Goal: Information Seeking & Learning: Check status

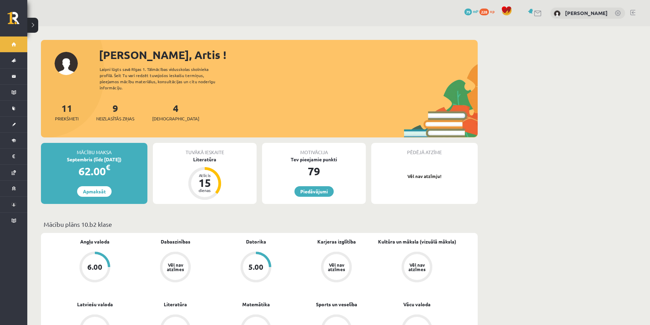
scroll to position [34, 0]
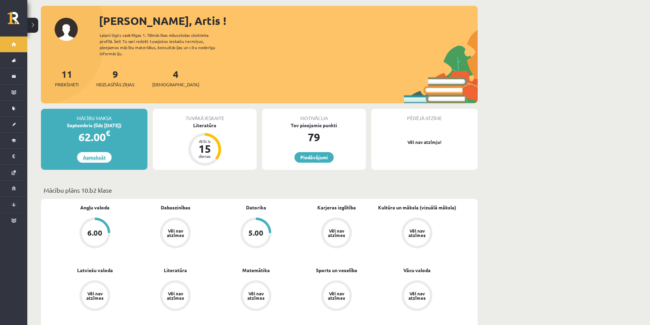
click at [95, 156] on link "Apmaksāt" at bounding box center [94, 157] width 34 height 11
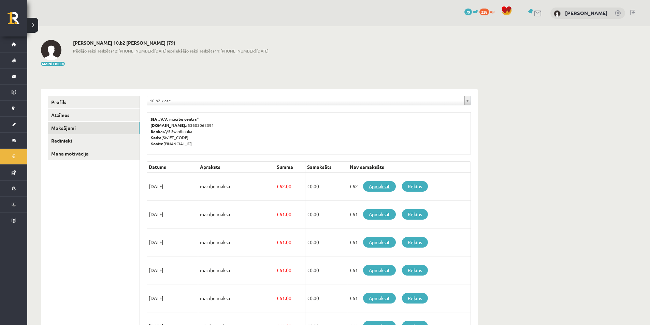
click at [378, 188] on link "Apmaksāt" at bounding box center [379, 186] width 33 height 11
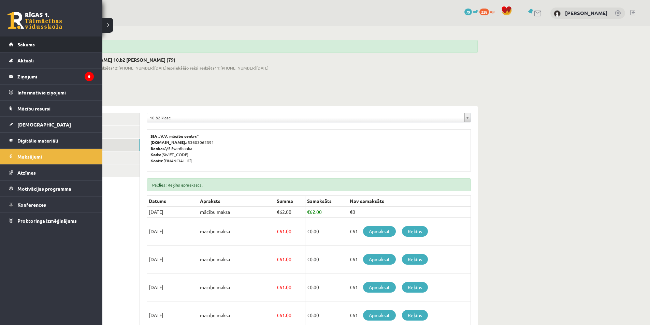
click at [43, 45] on link "Sākums" at bounding box center [51, 45] width 85 height 16
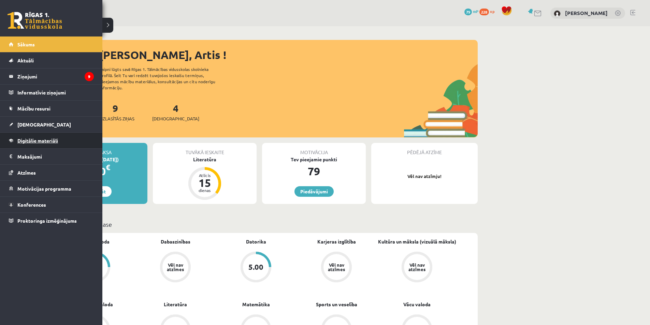
click at [65, 141] on link "Digitālie materiāli" at bounding box center [51, 141] width 85 height 16
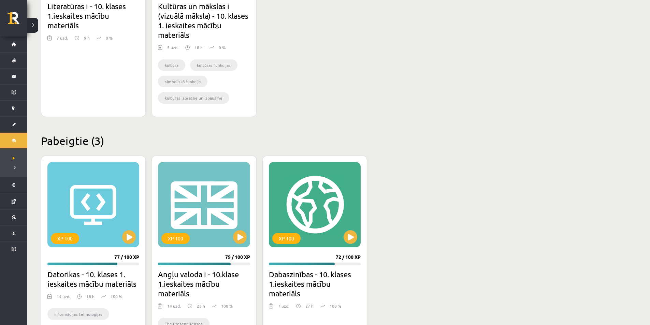
scroll to position [371, 0]
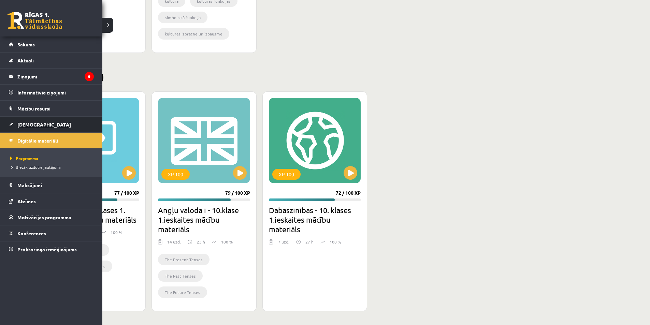
click at [66, 124] on link "[DEMOGRAPHIC_DATA]" at bounding box center [51, 125] width 85 height 16
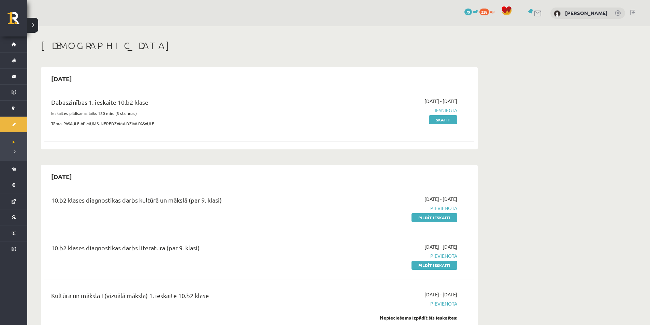
click at [440, 124] on div "2025-09-01 - 2025-09-15 Iesniegta Skatīt" at bounding box center [393, 114] width 139 height 33
click at [443, 121] on link "Skatīt" at bounding box center [443, 119] width 28 height 9
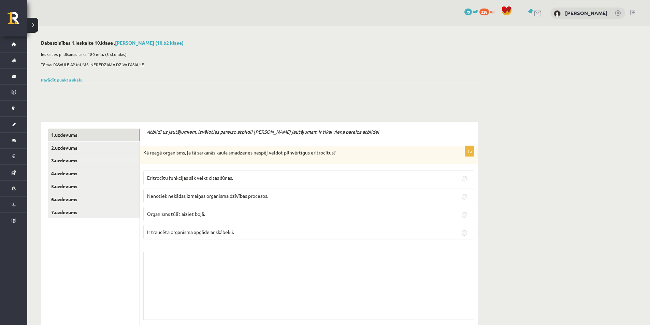
scroll to position [68, 0]
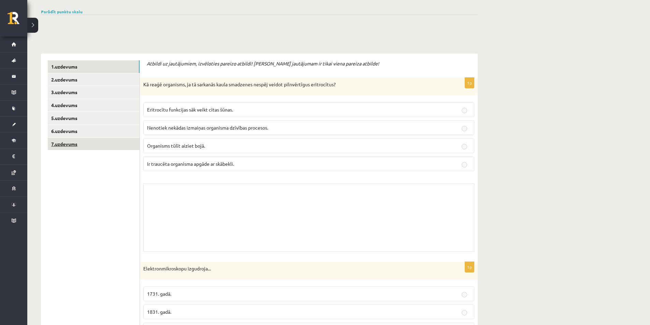
click at [99, 147] on link "7.uzdevums" at bounding box center [94, 144] width 92 height 13
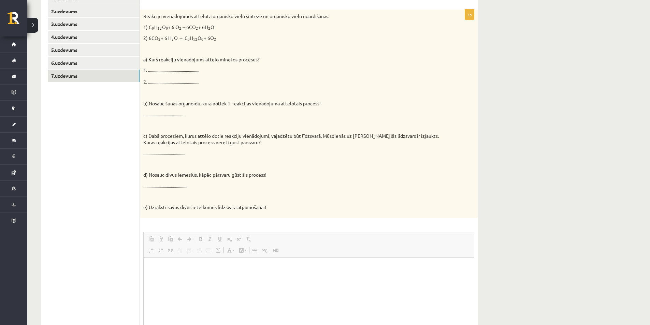
scroll to position [102, 0]
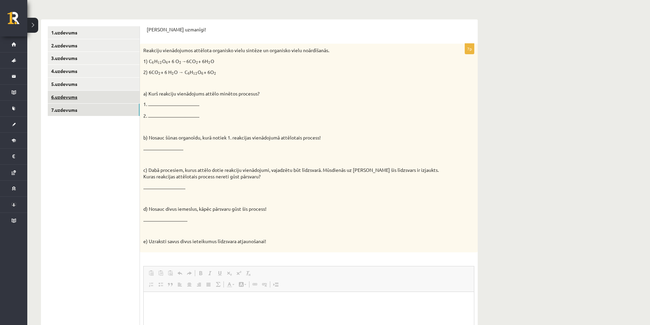
click at [91, 96] on link "6.uzdevums" at bounding box center [94, 97] width 92 height 13
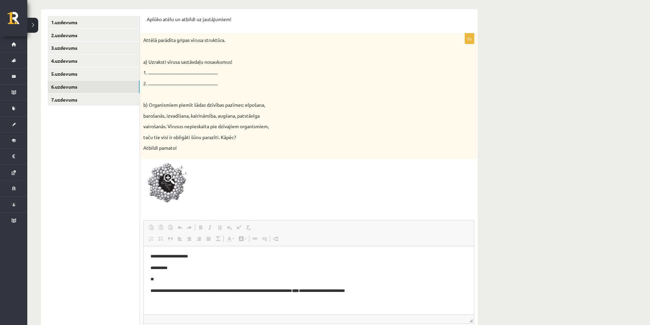
scroll to position [78, 0]
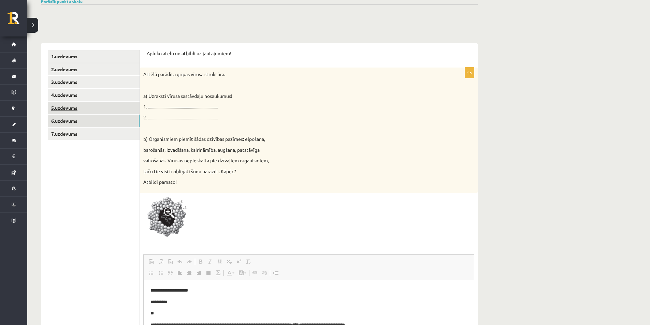
click at [81, 105] on link "5.uzdevums" at bounding box center [94, 108] width 92 height 13
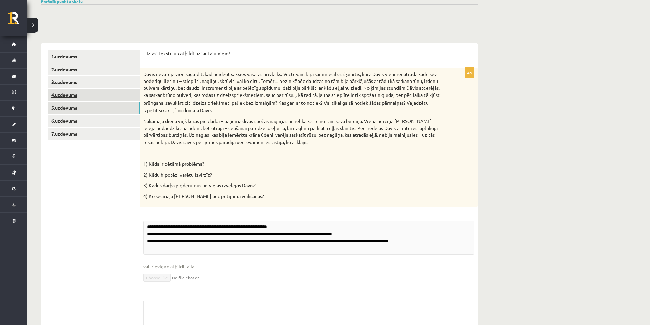
click at [87, 96] on link "4.uzdevums" at bounding box center [94, 95] width 92 height 13
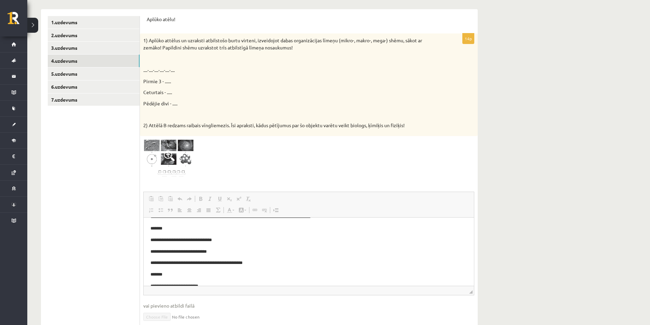
scroll to position [102, 0]
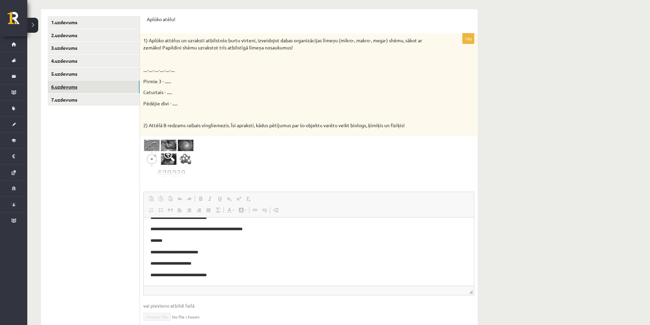
click at [96, 88] on link "6.uzdevums" at bounding box center [94, 87] width 92 height 13
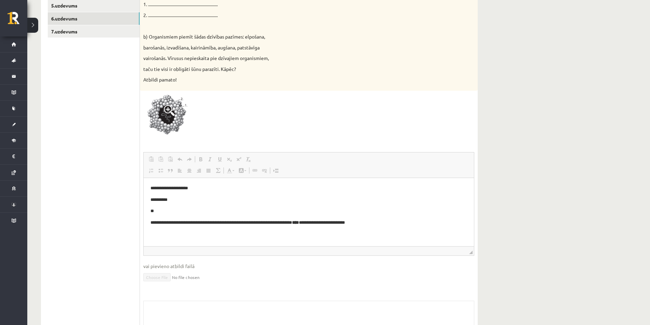
scroll to position [147, 0]
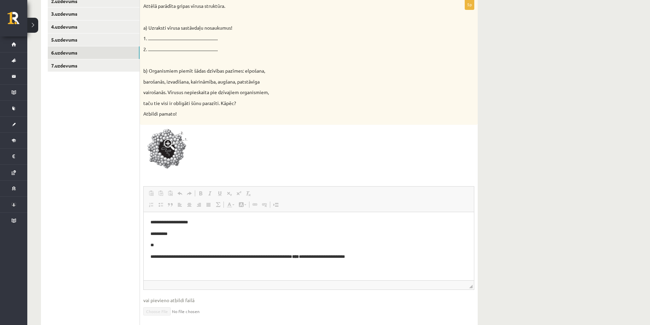
click at [90, 72] on ul "1.uzdevums 2.uzdevums 3.uzdevums 4.uzdevums 5.uzdevums 6.uzdevums 7.uzdevums" at bounding box center [94, 194] width 92 height 425
click at [92, 68] on link "7.uzdevums" at bounding box center [94, 65] width 92 height 13
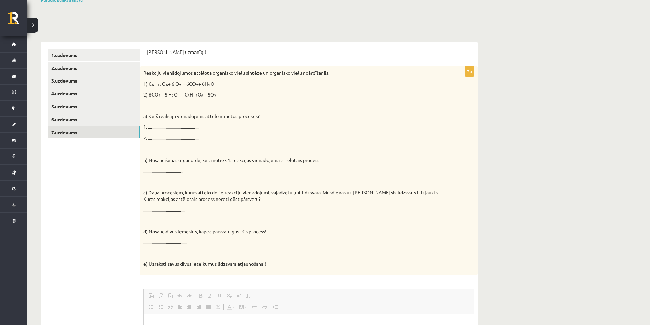
scroll to position [46, 0]
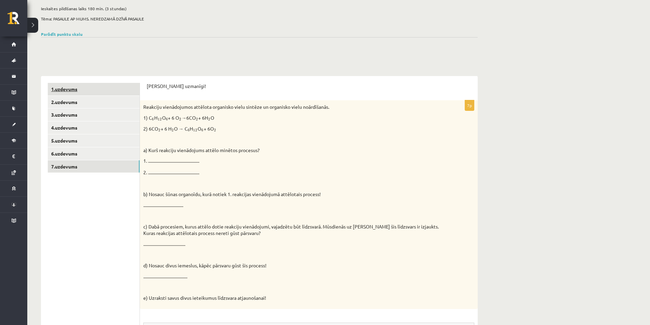
click at [89, 93] on link "1.uzdevums" at bounding box center [94, 89] width 92 height 13
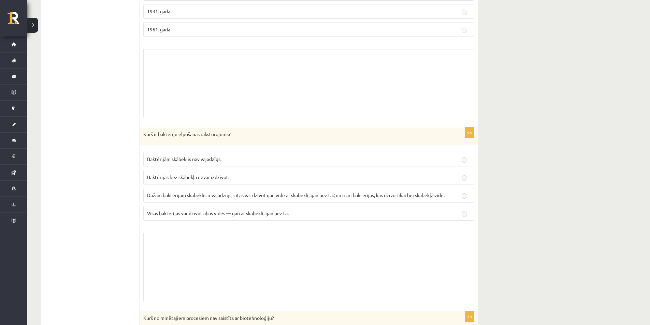
scroll to position [524, 0]
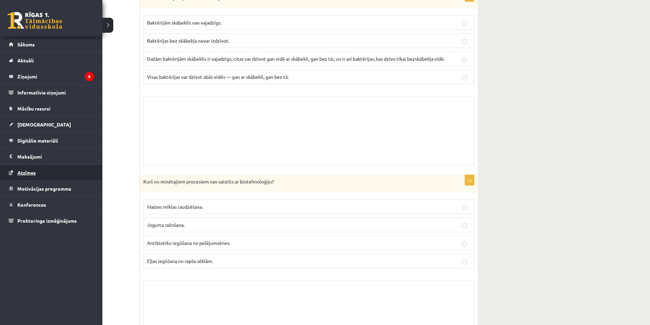
click at [62, 175] on link "Atzīmes" at bounding box center [51, 173] width 85 height 16
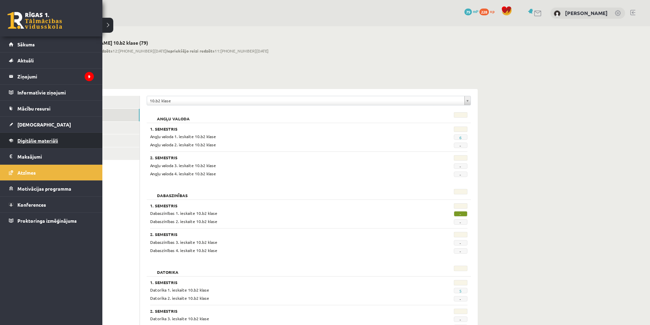
click at [69, 144] on link "Digitālie materiāli" at bounding box center [51, 141] width 85 height 16
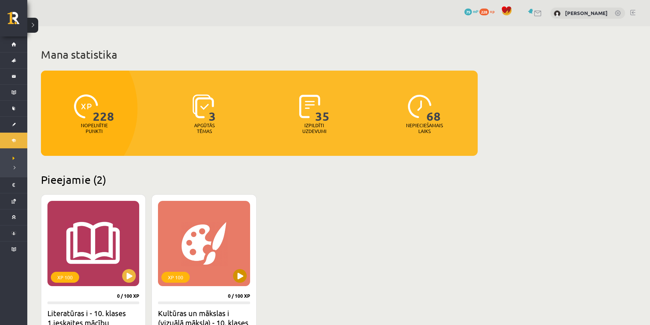
scroll to position [34, 0]
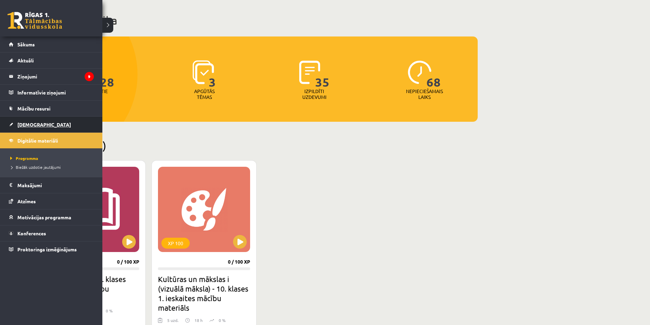
click at [56, 124] on link "[DEMOGRAPHIC_DATA]" at bounding box center [51, 125] width 85 height 16
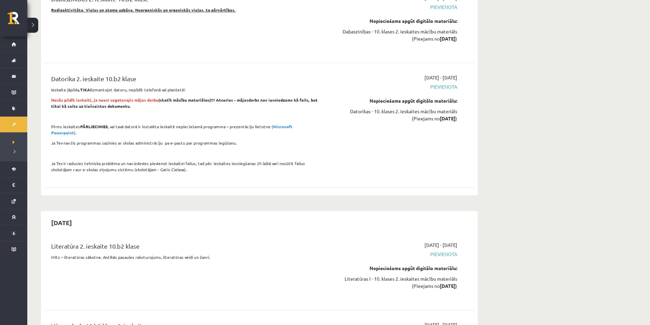
scroll to position [1809, 0]
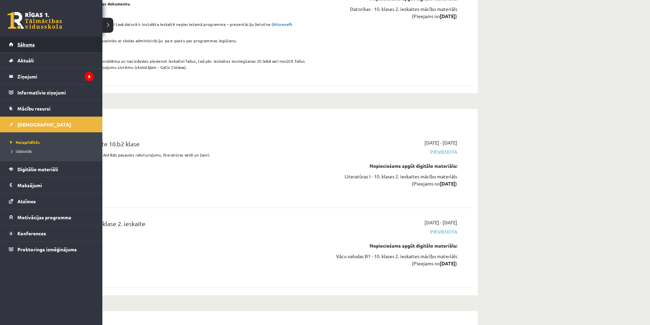
click at [39, 45] on link "Sākums" at bounding box center [51, 45] width 85 height 16
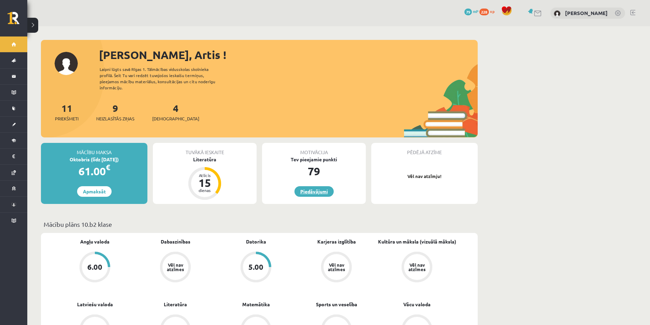
click at [317, 188] on link "Piedāvājumi" at bounding box center [314, 191] width 39 height 11
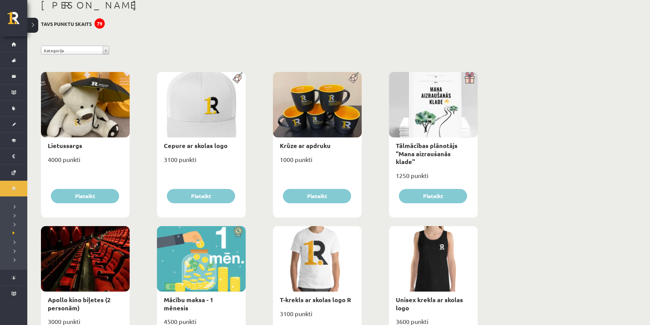
scroll to position [6, 0]
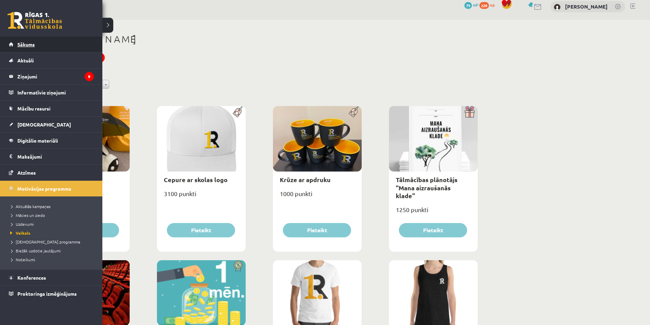
click at [51, 42] on link "Sākums" at bounding box center [51, 45] width 85 height 16
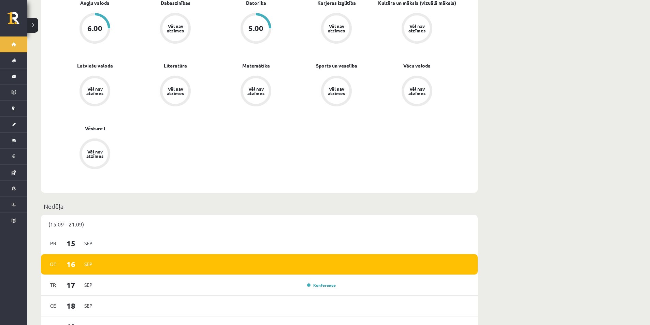
scroll to position [307, 0]
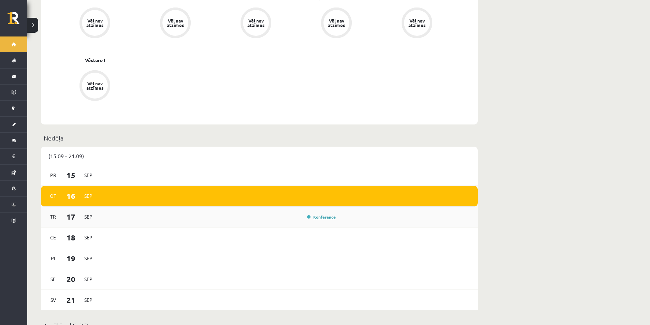
click at [327, 217] on link "Konference" at bounding box center [321, 216] width 29 height 5
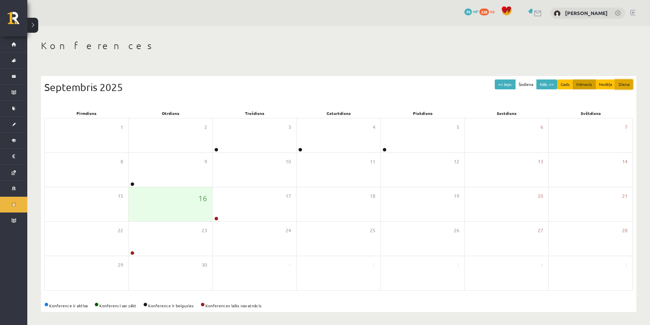
click at [623, 86] on button "Diena" at bounding box center [624, 85] width 18 height 10
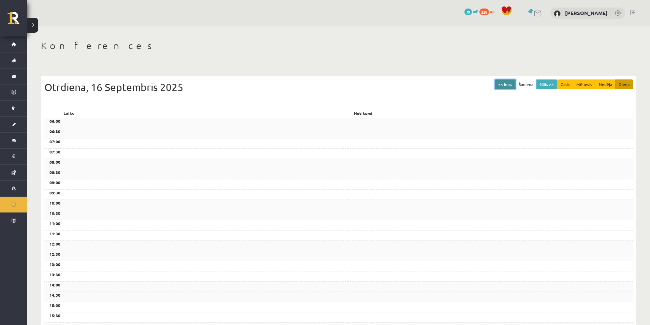
click at [510, 84] on button "<< Iepr." at bounding box center [505, 85] width 21 height 10
click at [508, 84] on button "<< Iepr." at bounding box center [505, 85] width 21 height 10
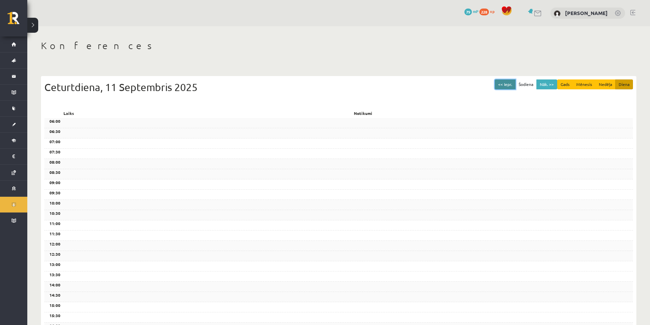
click at [508, 84] on button "<< Iepr." at bounding box center [505, 85] width 21 height 10
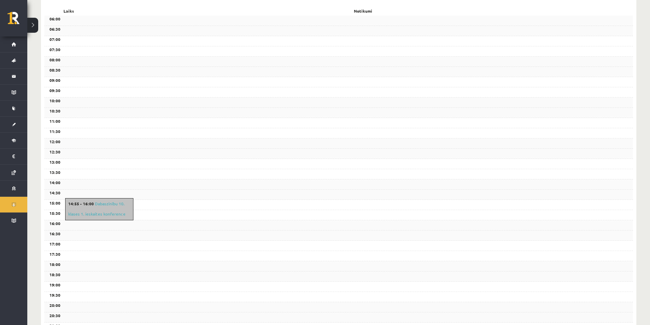
click at [114, 217] on div "14:55 - 16:00 Dabaszinību 10. klases 1. ieskaites konference" at bounding box center [99, 209] width 68 height 22
click at [115, 215] on link "Dabaszinību 10. klases 1. ieskaites konference" at bounding box center [96, 209] width 57 height 16
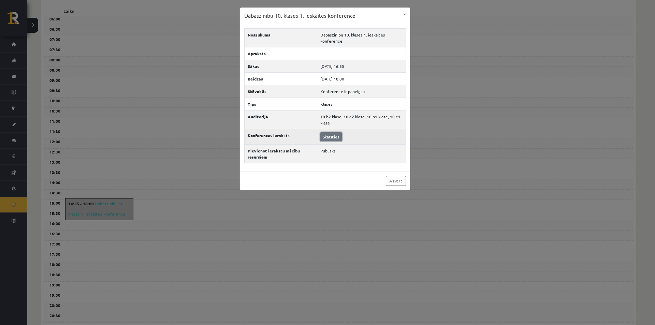
click at [329, 139] on link "Skatīties" at bounding box center [330, 136] width 21 height 9
click at [397, 180] on link "Aizvērt" at bounding box center [396, 181] width 20 height 10
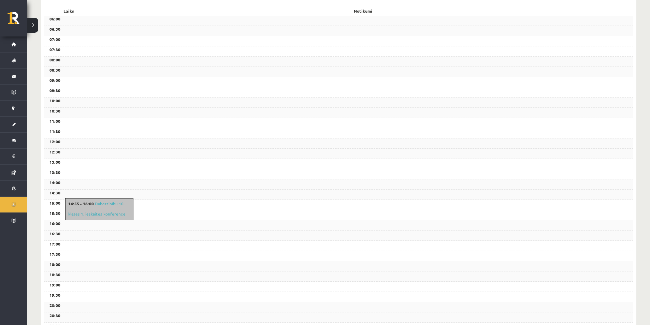
scroll to position [137, 0]
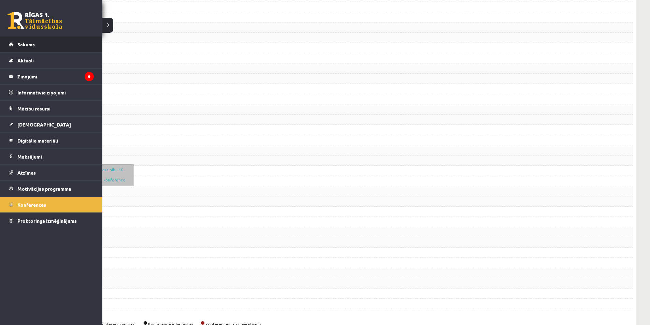
click at [48, 45] on link "Sākums" at bounding box center [51, 45] width 85 height 16
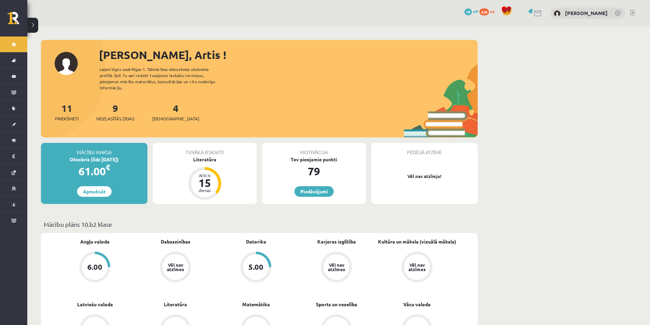
scroll to position [34, 0]
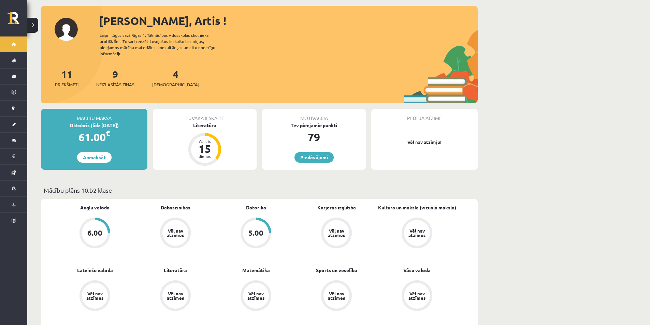
click at [96, 232] on div "6.00" at bounding box center [94, 233] width 15 height 8
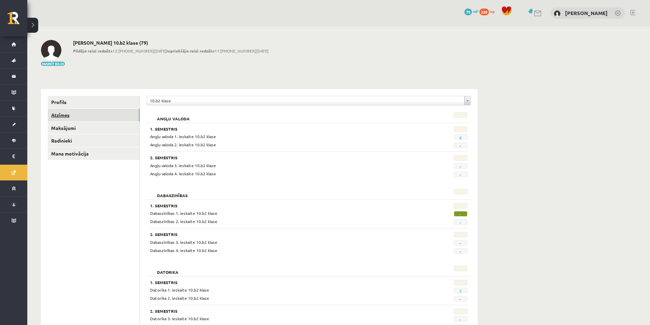
click at [89, 117] on link "Atzīmes" at bounding box center [94, 115] width 92 height 13
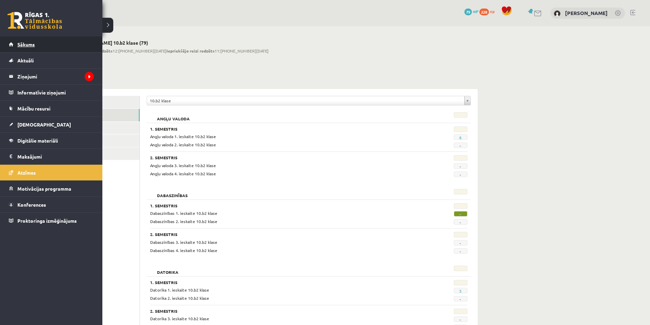
click at [27, 44] on span "Sākums" at bounding box center [25, 44] width 17 height 6
